Goal: Navigation & Orientation: Find specific page/section

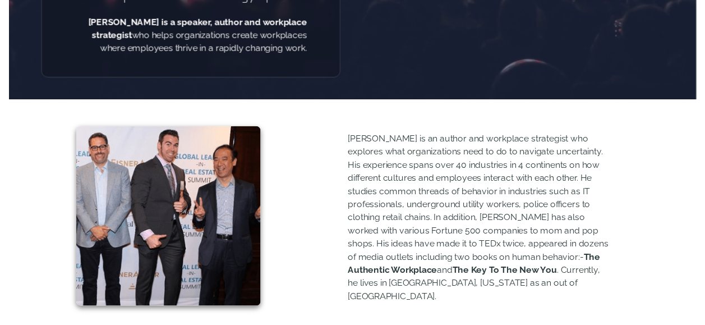
scroll to position [336, 0]
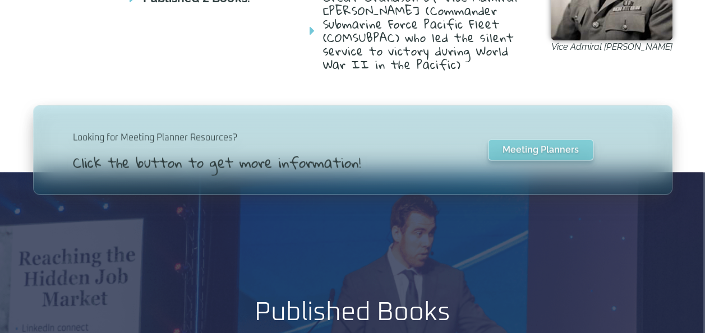
scroll to position [801, 0]
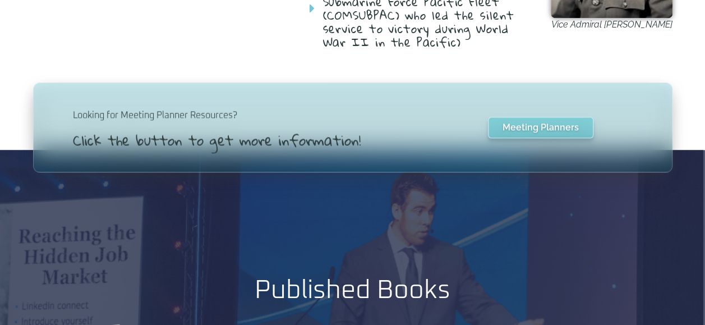
click at [704, 326] on html "Skip to content Speaking Schedule Speaking Programs Videos Blog Speaking Schedu…" at bounding box center [352, 69] width 705 height 1741
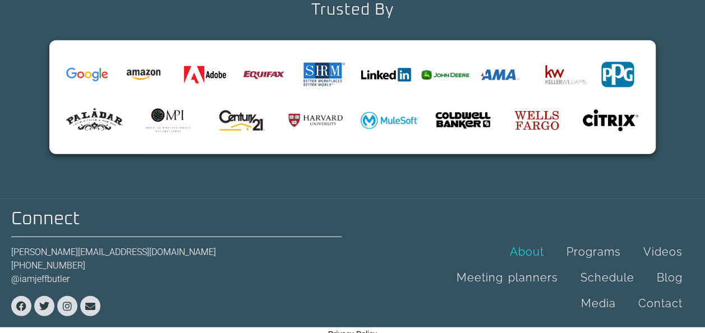
scroll to position [1410, 0]
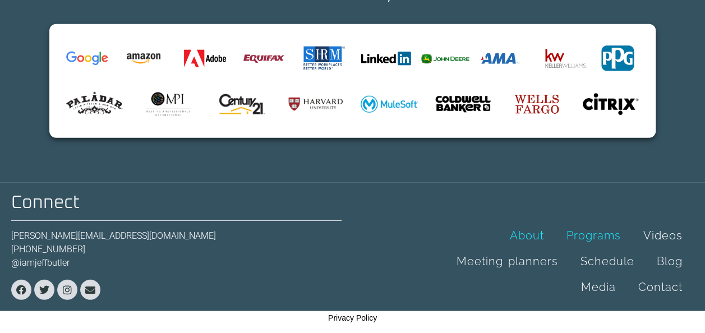
click at [603, 238] on link "Programs" at bounding box center [593, 236] width 77 height 26
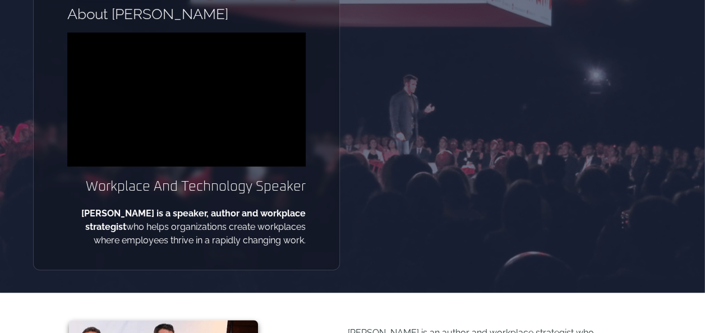
scroll to position [132, 0]
